Goal: Entertainment & Leisure: Consume media (video, audio)

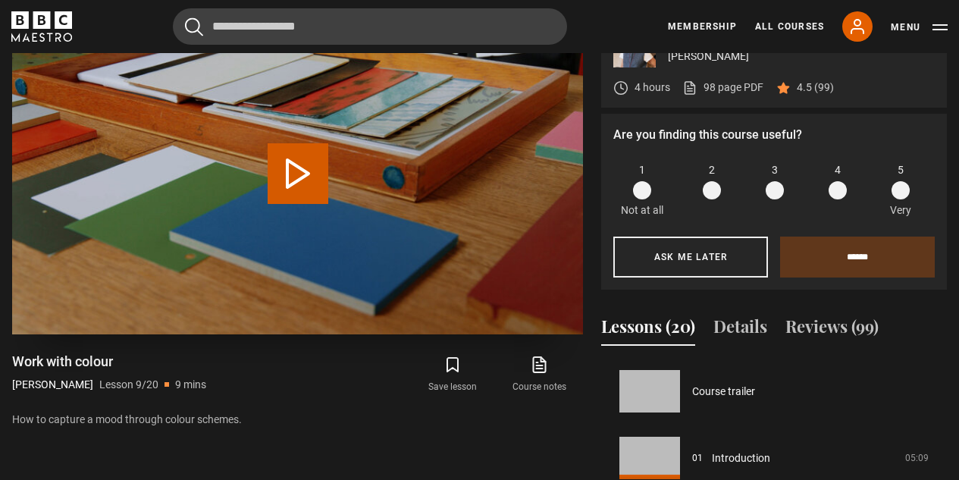
scroll to position [534, 0]
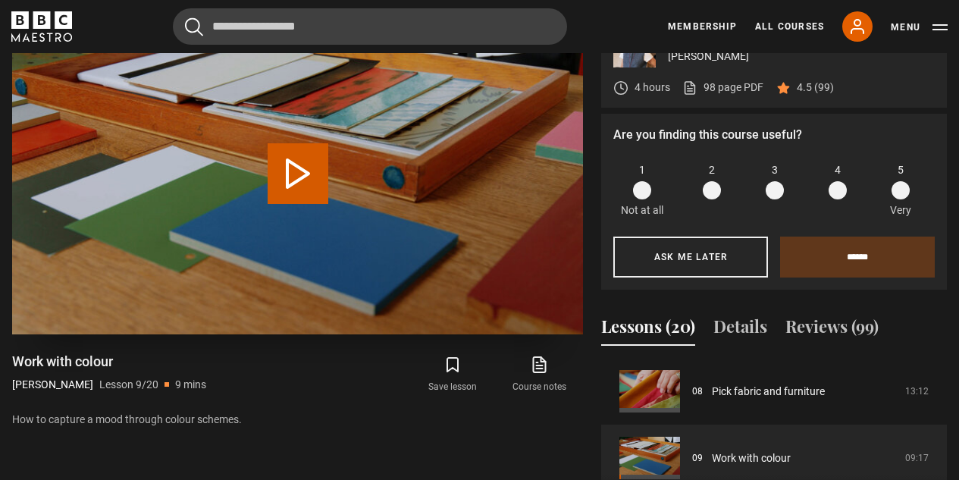
click at [303, 152] on button "Play Lesson Work with colour" at bounding box center [298, 173] width 61 height 61
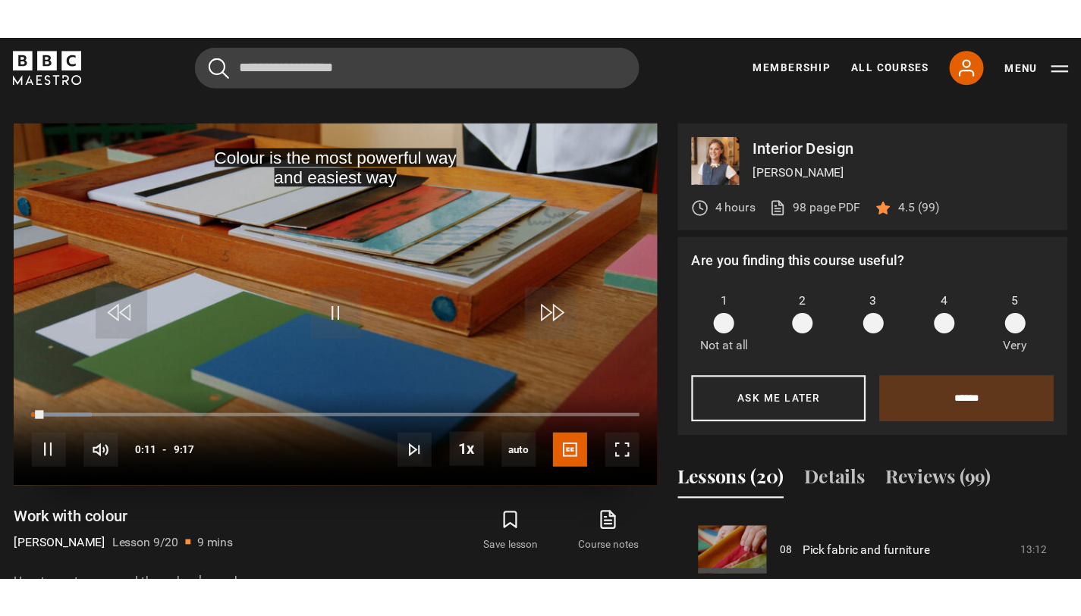
scroll to position [654, 0]
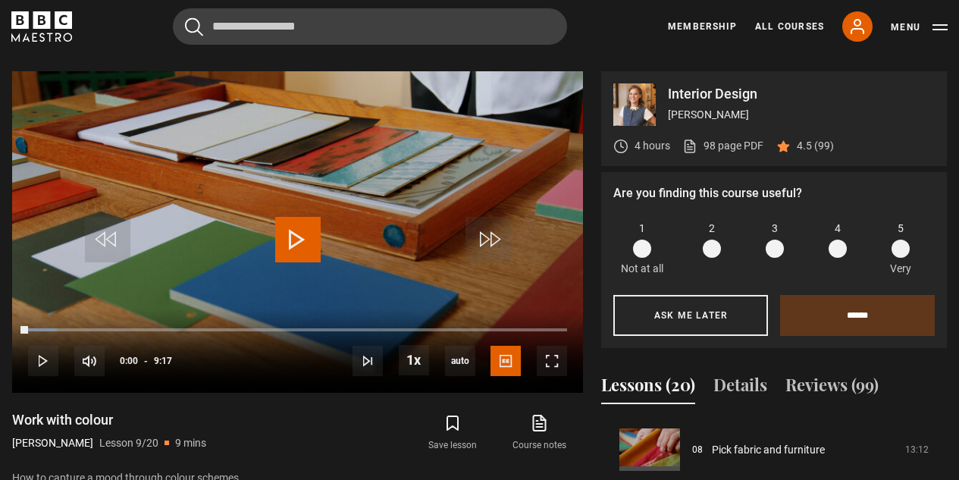
drag, startPoint x: 32, startPoint y: 328, endPoint x: 7, endPoint y: 328, distance: 25.0
click at [7, 328] on div "Interior Design Beata Heuman 4 hours 98 page PDF (opens in new tab) 4.5 (99) Ar…" at bounding box center [479, 346] width 959 height 551
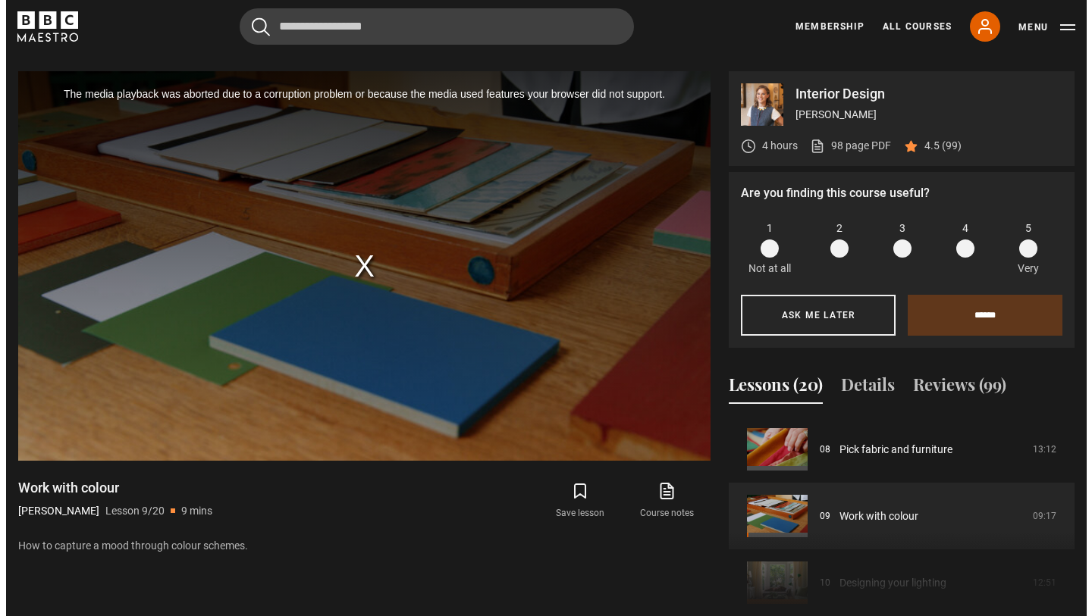
scroll to position [534, 0]
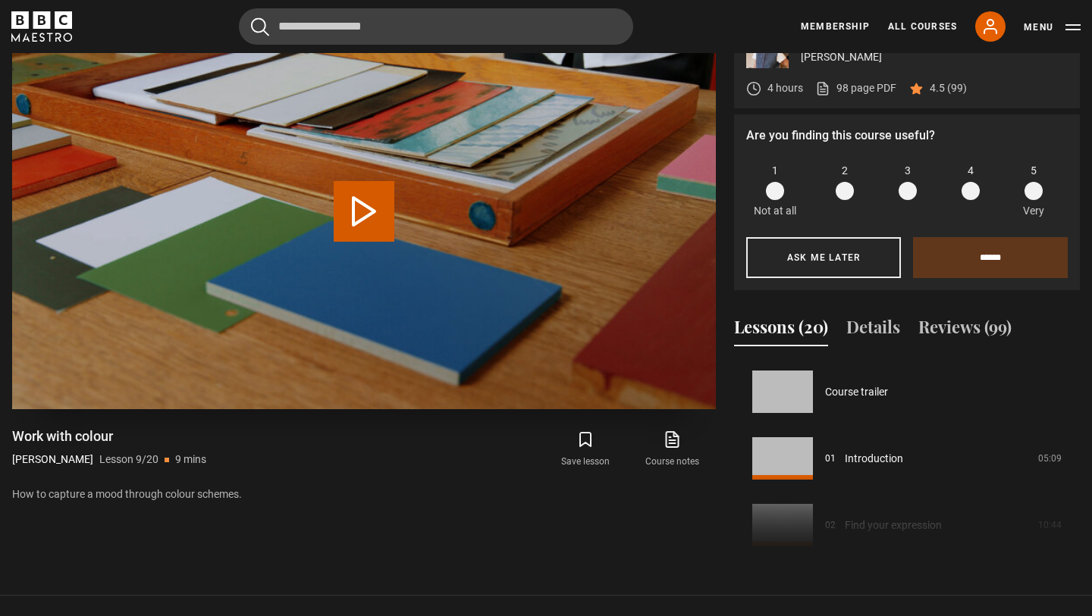
scroll to position [534, 0]
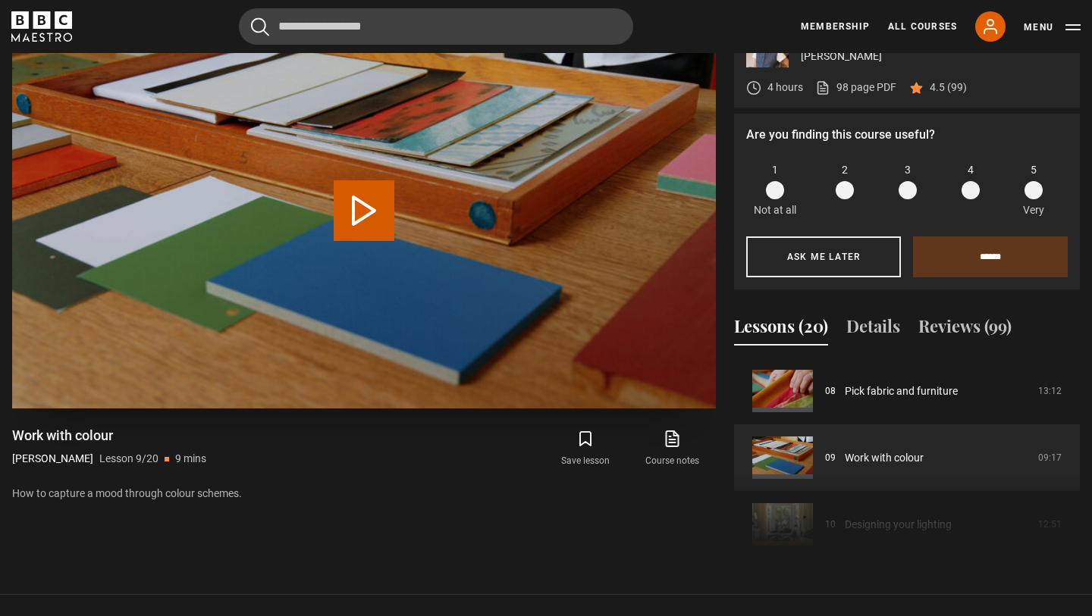
click at [356, 212] on button "Play Lesson Work with colour" at bounding box center [364, 210] width 61 height 61
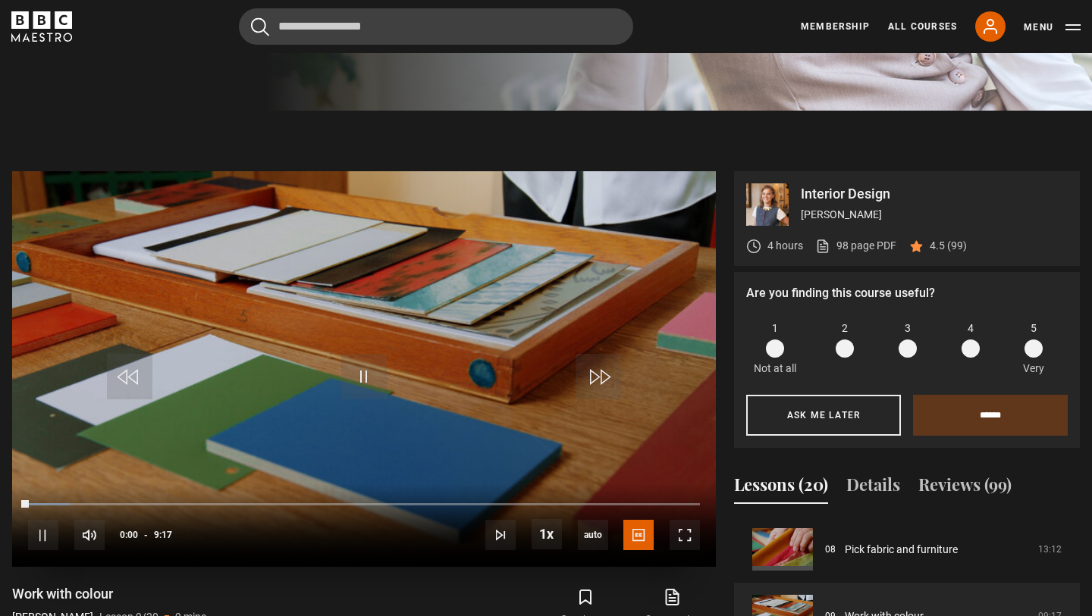
scroll to position [480, 0]
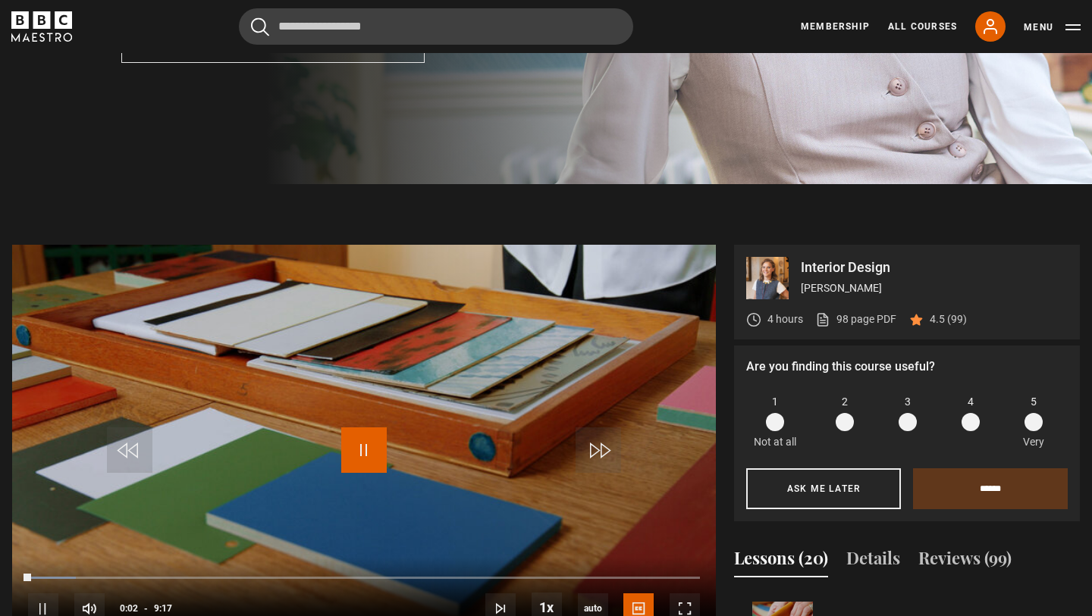
click at [367, 447] on span "Video Player" at bounding box center [363, 450] width 45 height 45
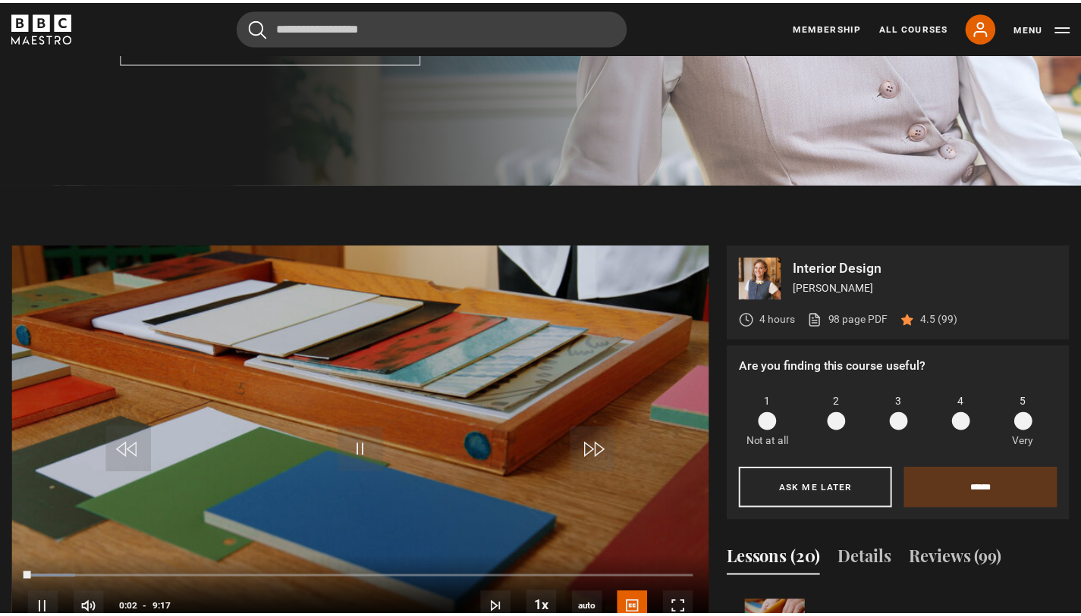
scroll to position [504, 0]
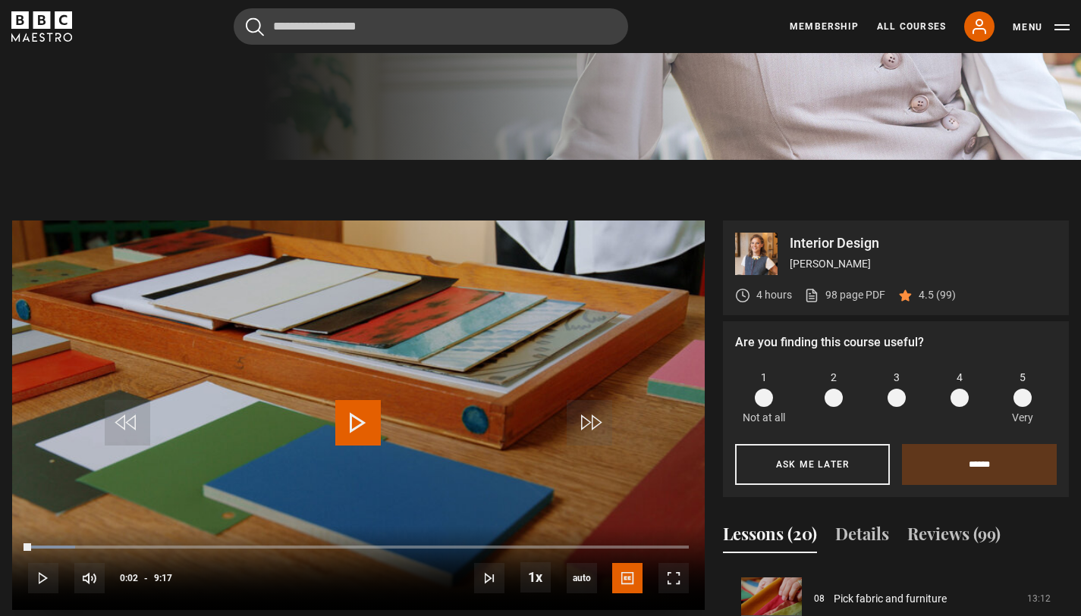
click at [360, 408] on span "Video Player" at bounding box center [357, 422] width 45 height 45
click at [390, 419] on video "Video Player" at bounding box center [358, 416] width 692 height 390
click at [362, 428] on span "Video Player" at bounding box center [357, 422] width 45 height 45
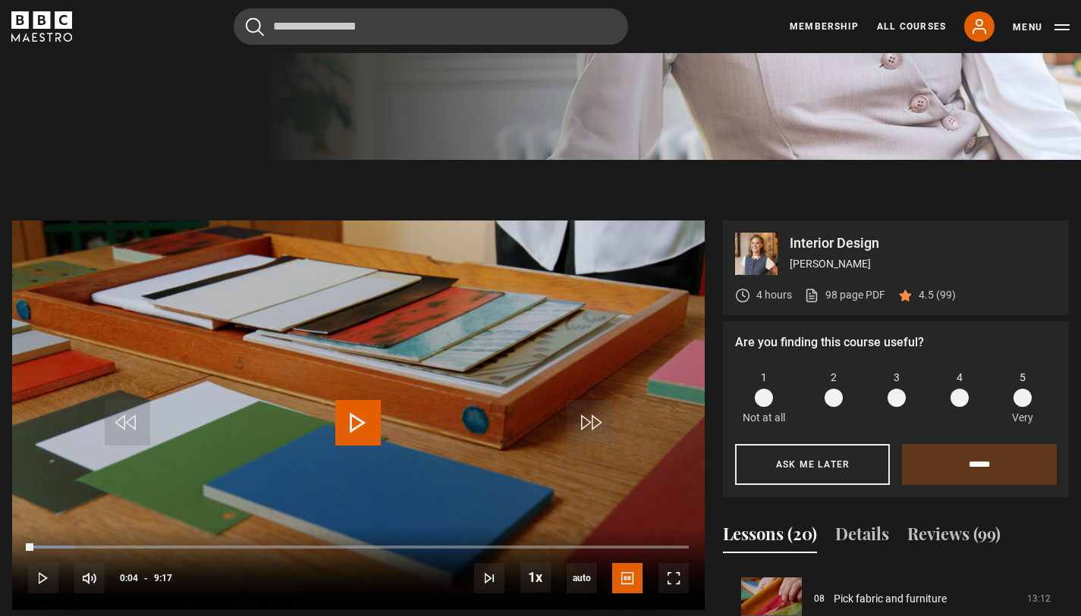
click at [354, 423] on span "Video Player" at bounding box center [357, 422] width 45 height 45
click at [684, 585] on span "Video Player" at bounding box center [673, 578] width 30 height 30
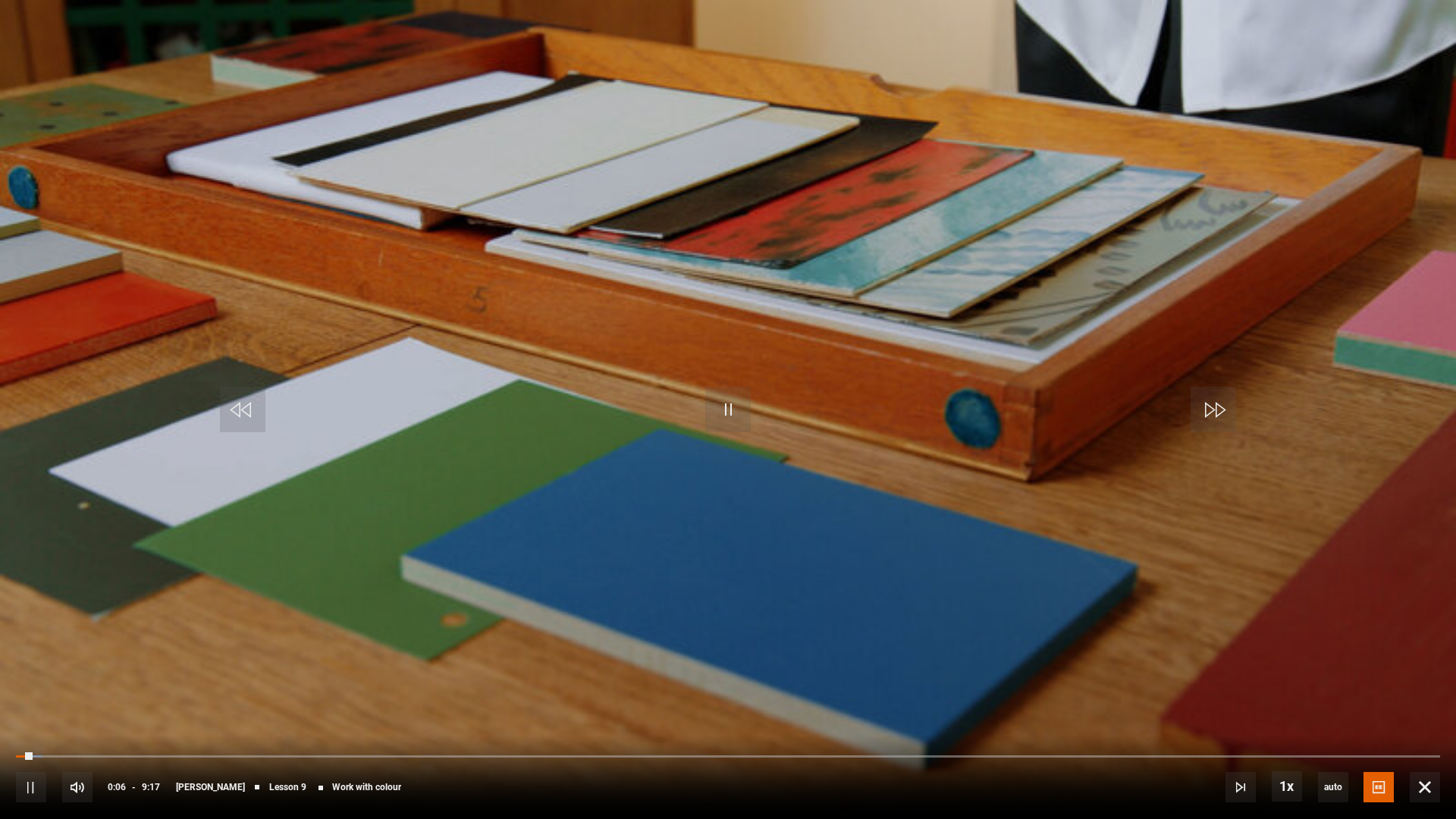
click at [519, 499] on video "Video Player" at bounding box center [728, 409] width 1456 height 819
click at [707, 401] on span "Video Player" at bounding box center [727, 409] width 45 height 45
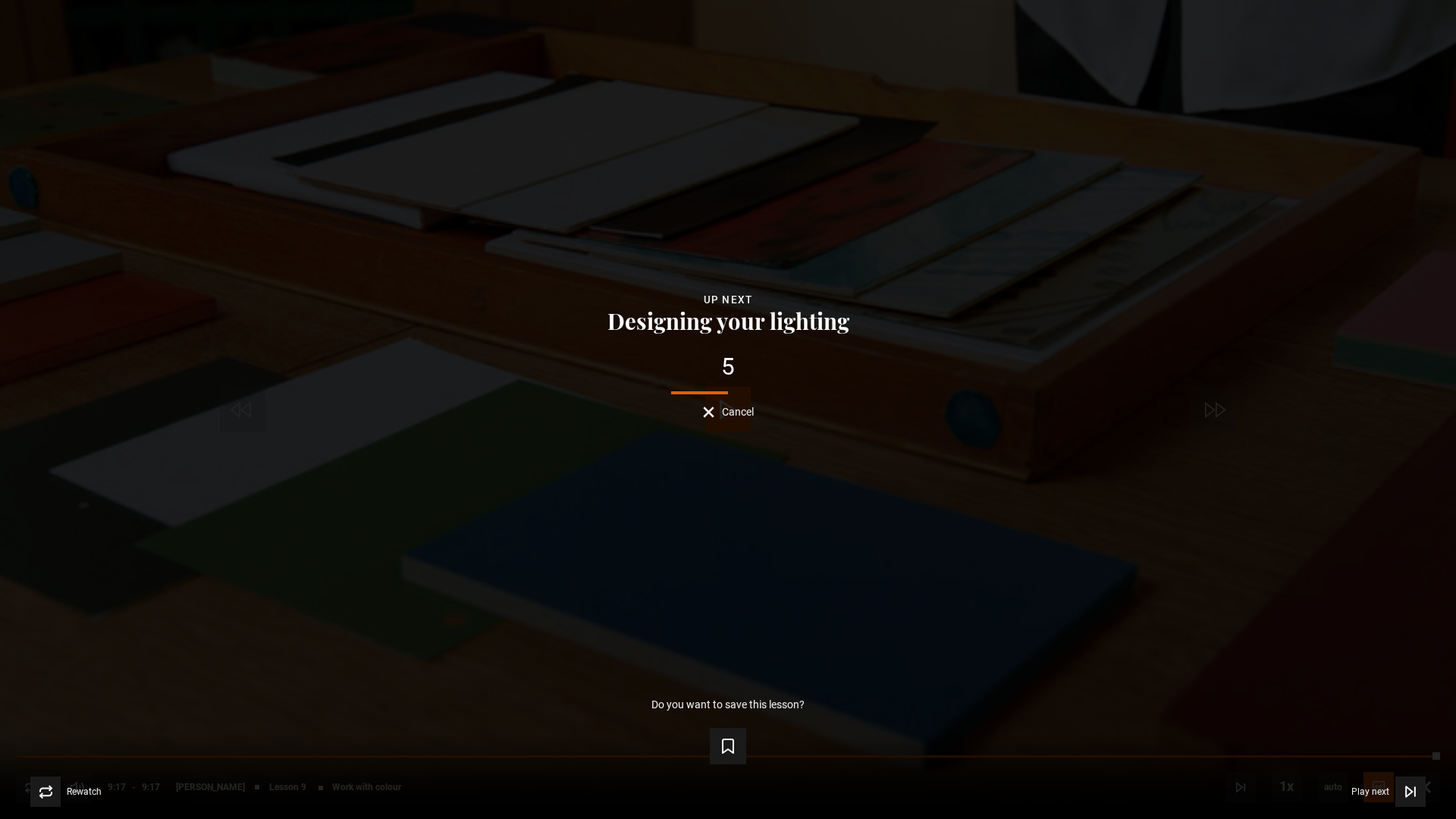
click at [707, 411] on button "Cancel" at bounding box center [728, 411] width 51 height 11
